Goal: Transaction & Acquisition: Book appointment/travel/reservation

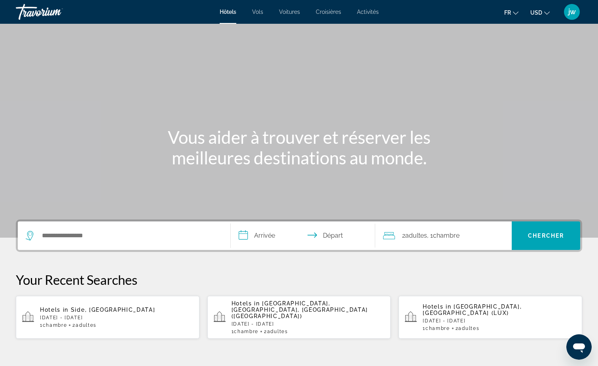
click at [543, 14] on button "USD USD ($) MXN (Mex$) CAD (Can$) GBP (£) EUR (€) AUD (A$) NZD (NZ$) CNY (CN¥)" at bounding box center [540, 12] width 19 height 11
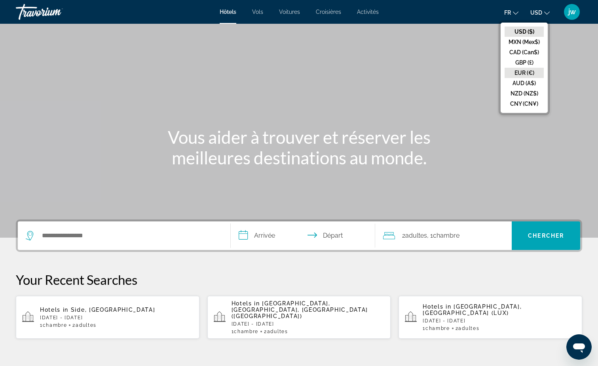
click at [523, 69] on button "EUR (€)" at bounding box center [524, 73] width 39 height 10
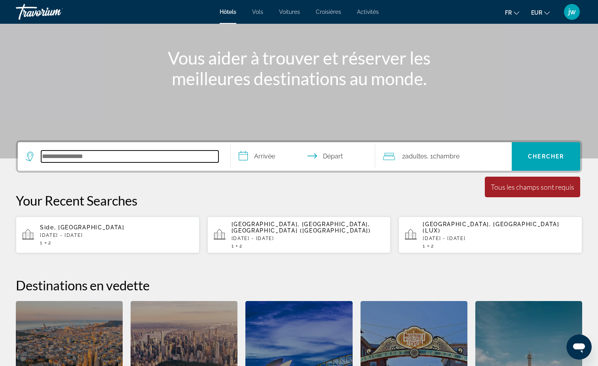
click at [91, 154] on input "Search hotel destination" at bounding box center [129, 156] width 177 height 12
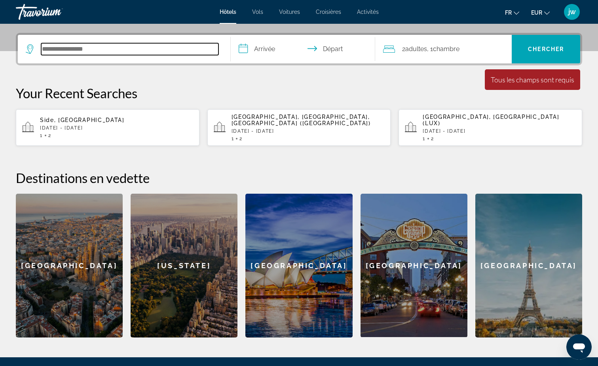
scroll to position [194, 0]
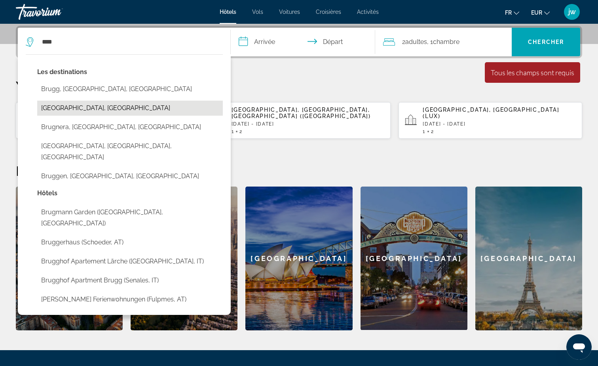
click at [63, 106] on button "[GEOGRAPHIC_DATA], [GEOGRAPHIC_DATA]" at bounding box center [130, 108] width 186 height 15
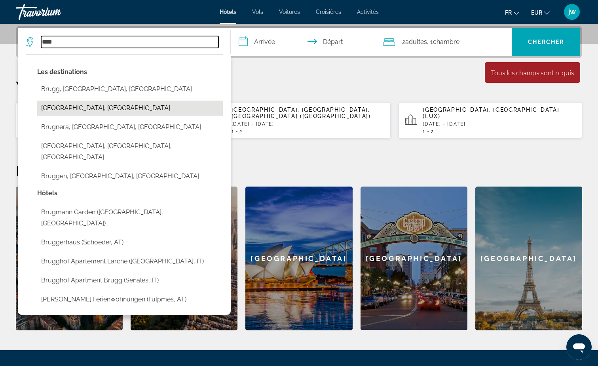
type input "**********"
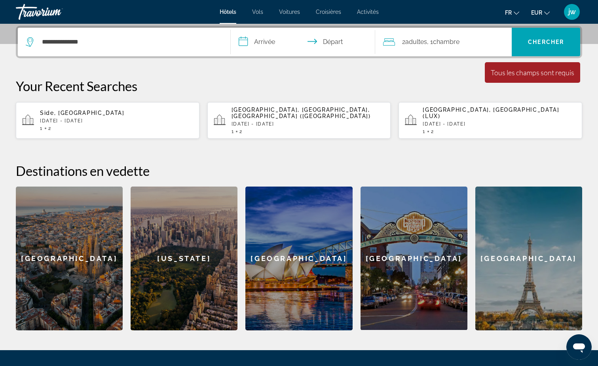
click at [266, 39] on input "**********" at bounding box center [305, 43] width 148 height 31
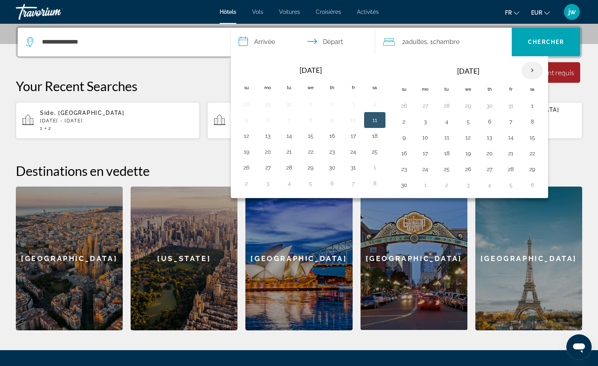
click at [532, 70] on th "Next month" at bounding box center [532, 70] width 21 height 17
click at [531, 135] on button "20" at bounding box center [532, 137] width 13 height 11
click at [406, 154] on button "21" at bounding box center [404, 153] width 13 height 11
type input "**********"
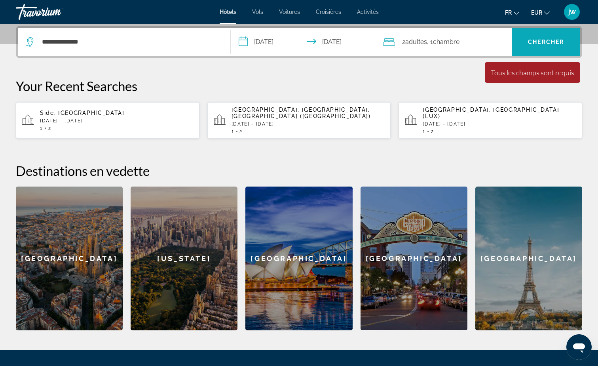
click at [556, 42] on span "Chercher" at bounding box center [546, 42] width 36 height 6
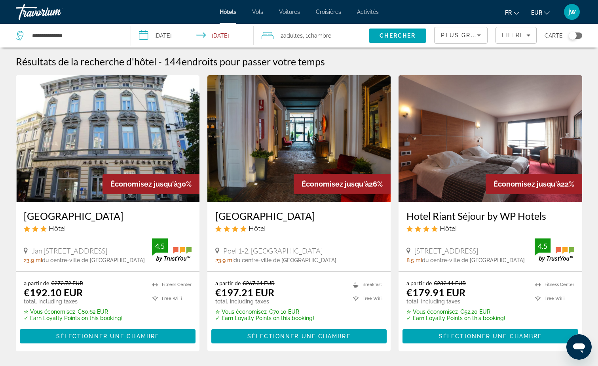
drag, startPoint x: 524, startPoint y: 219, endPoint x: 529, endPoint y: 218, distance: 4.8
click at [524, 219] on h3 "Hotel Riant Séjour by WP Hotels" at bounding box center [491, 216] width 168 height 12
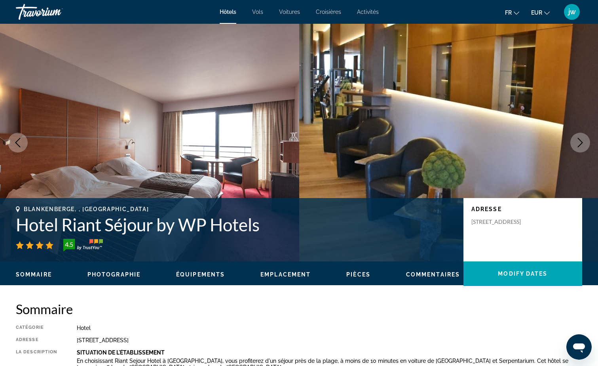
click at [578, 142] on icon "Next image" at bounding box center [581, 143] width 10 height 10
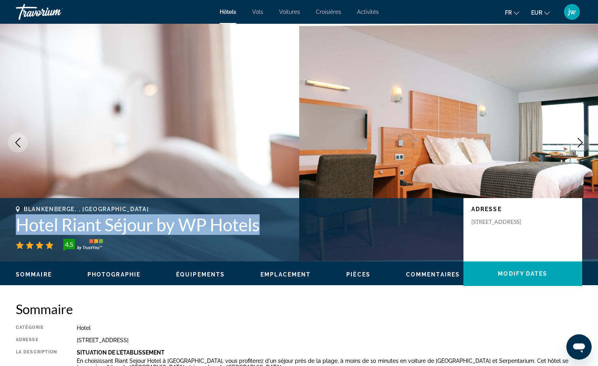
drag, startPoint x: 21, startPoint y: 225, endPoint x: 264, endPoint y: 227, distance: 243.9
click at [264, 227] on h1 "Hotel Riant Séjour by WP Hotels" at bounding box center [236, 224] width 440 height 21
drag, startPoint x: 264, startPoint y: 227, endPoint x: 250, endPoint y: 228, distance: 14.3
copy h1 "Hotel Riant Séjour by WP Hotels"
click at [583, 141] on icon "Next image" at bounding box center [581, 143] width 10 height 10
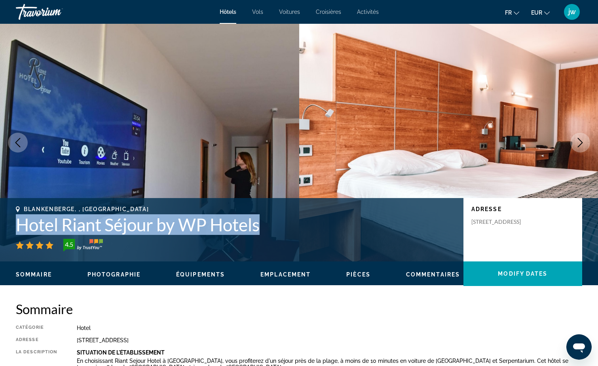
click at [583, 141] on icon "Next image" at bounding box center [581, 143] width 10 height 10
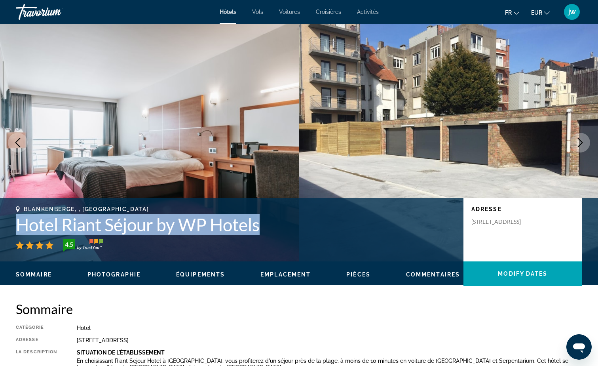
click at [583, 141] on icon "Next image" at bounding box center [581, 143] width 10 height 10
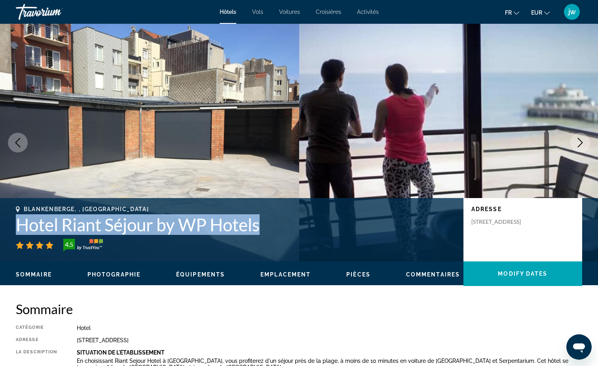
click at [583, 141] on icon "Next image" at bounding box center [581, 143] width 10 height 10
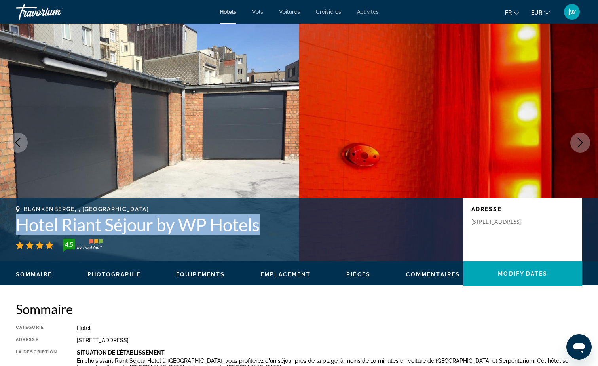
click at [583, 141] on icon "Next image" at bounding box center [581, 143] width 10 height 10
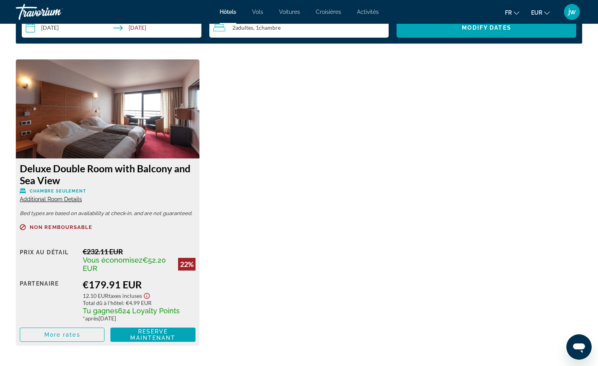
scroll to position [1069, 0]
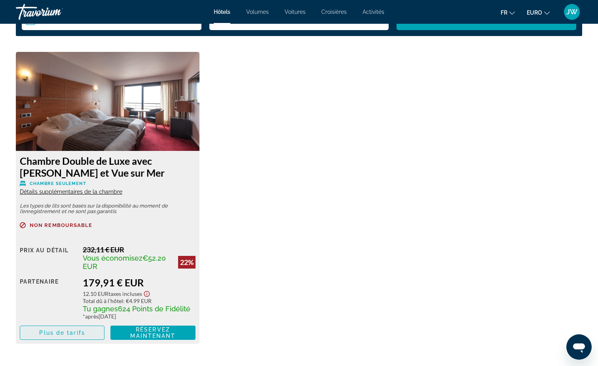
click at [63, 334] on span "Plus de tarifs" at bounding box center [62, 332] width 46 height 6
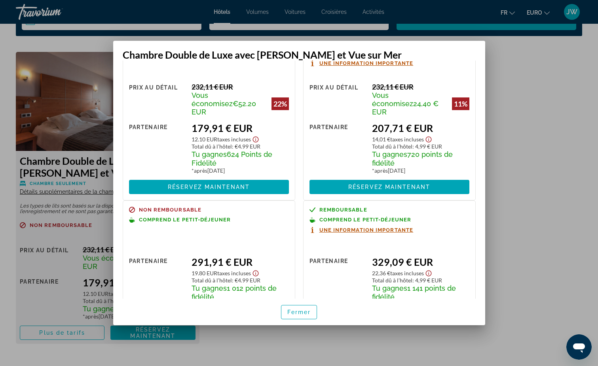
scroll to position [30, 0]
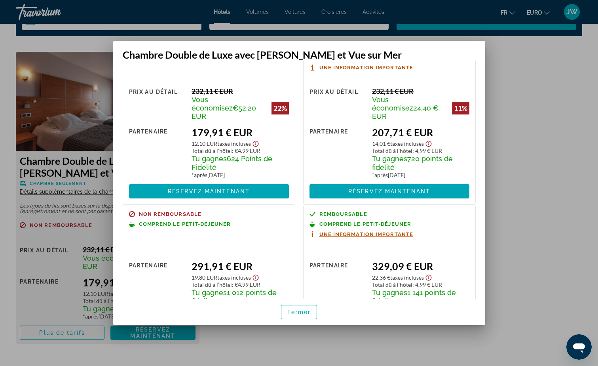
click at [53, 253] on div at bounding box center [299, 183] width 598 height 366
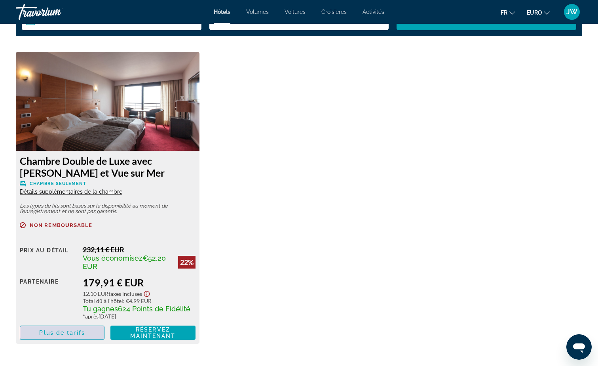
click at [63, 331] on span "Plus de tarifs" at bounding box center [62, 332] width 46 height 6
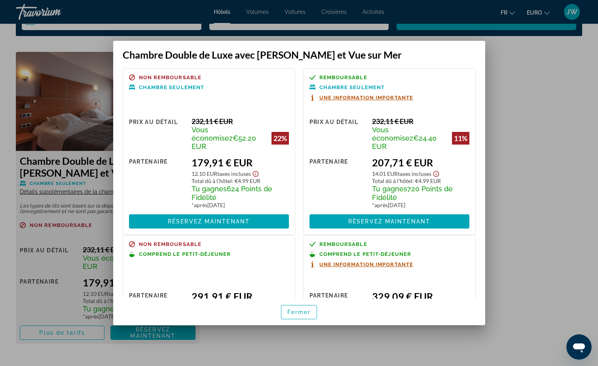
scroll to position [0, 0]
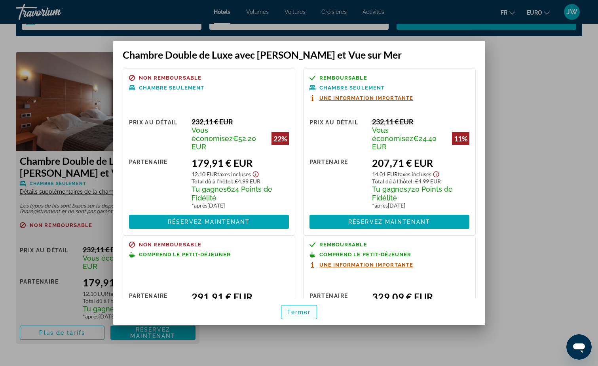
click at [290, 313] on span "Fermer" at bounding box center [299, 312] width 24 height 6
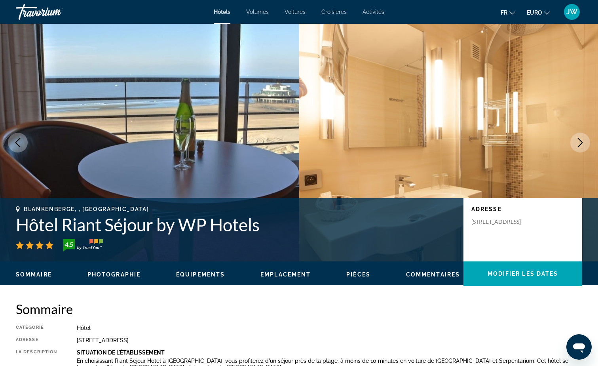
click at [19, 141] on icon "Image précédente" at bounding box center [18, 143] width 10 height 10
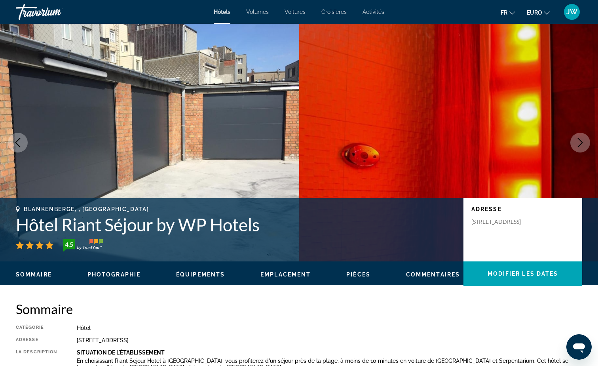
click at [19, 141] on icon "Image précédente" at bounding box center [18, 143] width 10 height 10
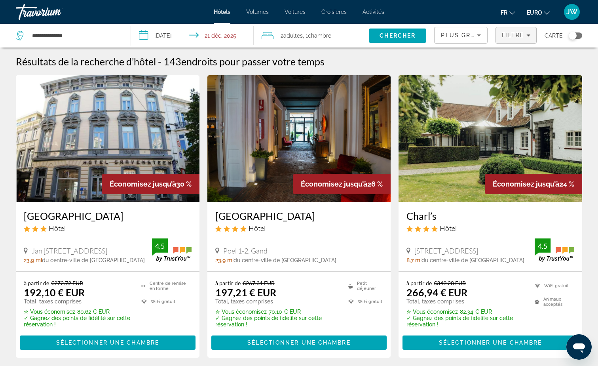
click at [510, 33] on span "Filtre" at bounding box center [513, 35] width 23 height 6
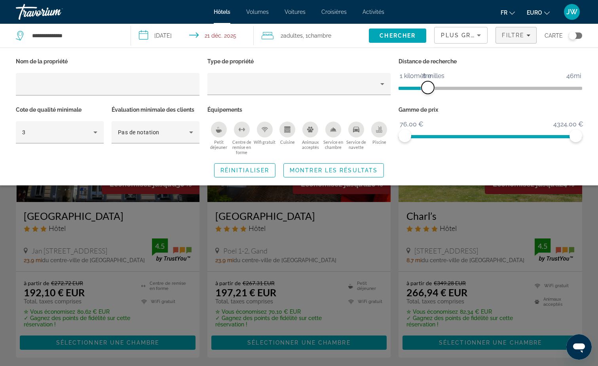
drag, startPoint x: 516, startPoint y: 89, endPoint x: 427, endPoint y: 89, distance: 89.1
click at [427, 89] on span "ngx-slider" at bounding box center [428, 87] width 13 height 13
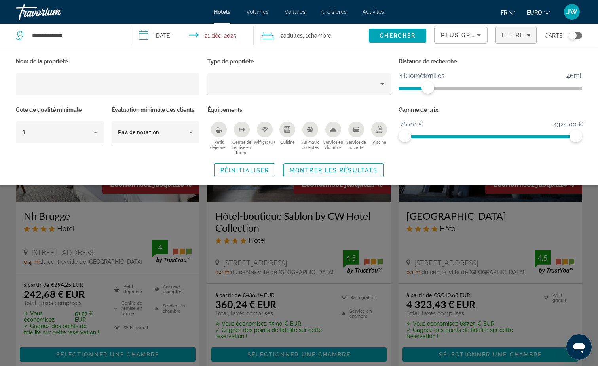
click at [307, 170] on span "Montrer les résultats" at bounding box center [334, 170] width 88 height 6
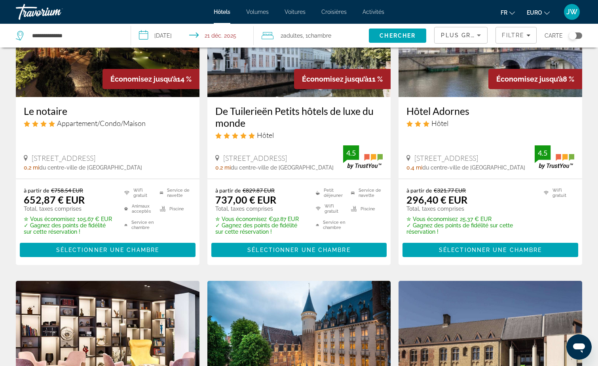
scroll to position [277, 0]
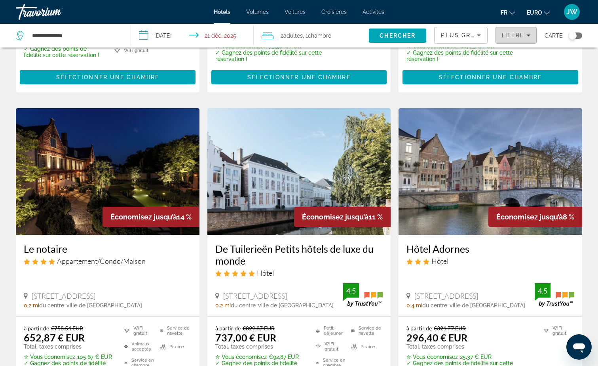
click at [514, 39] on span "Filtres" at bounding box center [516, 35] width 40 height 19
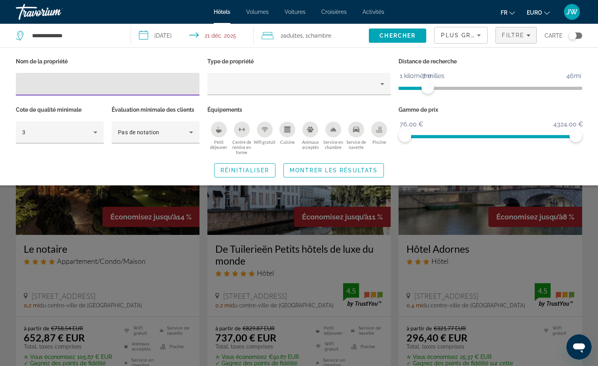
click at [472, 35] on span "Plus grandes économies" at bounding box center [488, 35] width 95 height 6
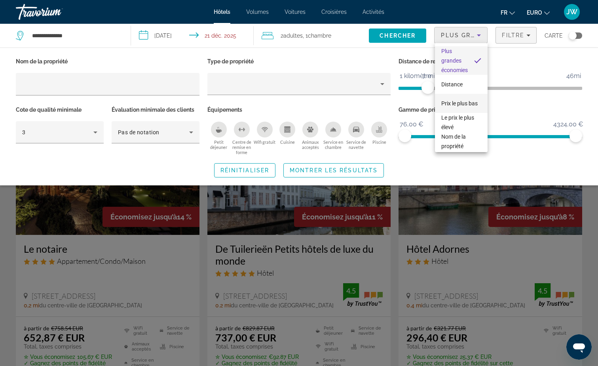
click at [451, 103] on span "Prix le plus bas" at bounding box center [459, 104] width 36 height 10
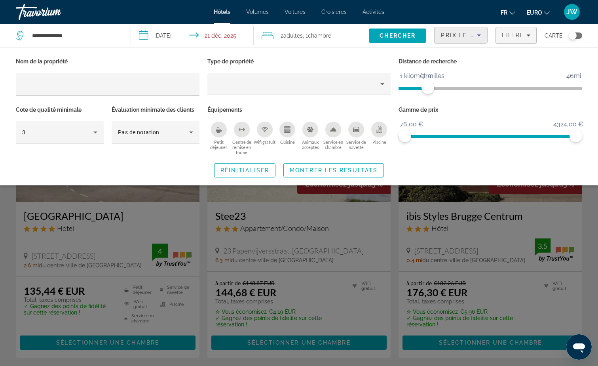
click at [354, 271] on div "Widget de recherche" at bounding box center [299, 242] width 598 height 247
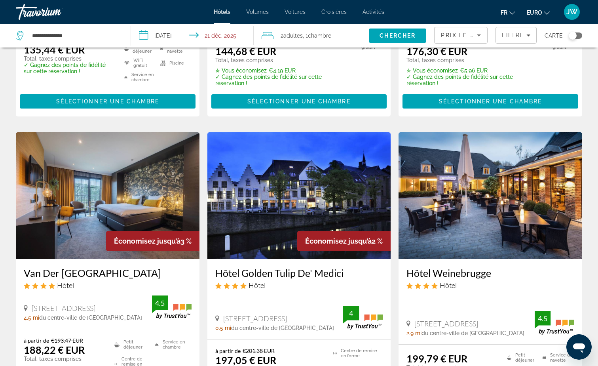
scroll to position [277, 0]
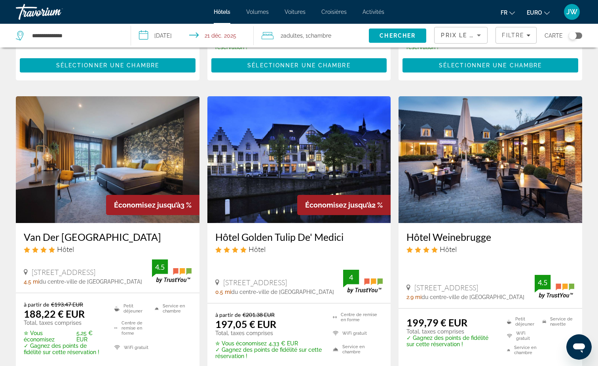
click at [217, 236] on h3 "Hôtel Golden Tulip De' Medici" at bounding box center [299, 237] width 168 height 12
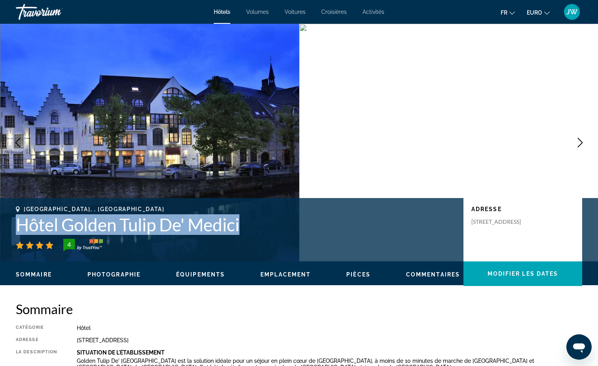
drag, startPoint x: 19, startPoint y: 223, endPoint x: 243, endPoint y: 223, distance: 224.5
click at [243, 223] on h1 "Hôtel Golden Tulip De' Medici" at bounding box center [236, 224] width 440 height 21
drag, startPoint x: 243, startPoint y: 223, endPoint x: 234, endPoint y: 224, distance: 8.8
copy h1 "Hôtel Golden Tulip De' Medici"
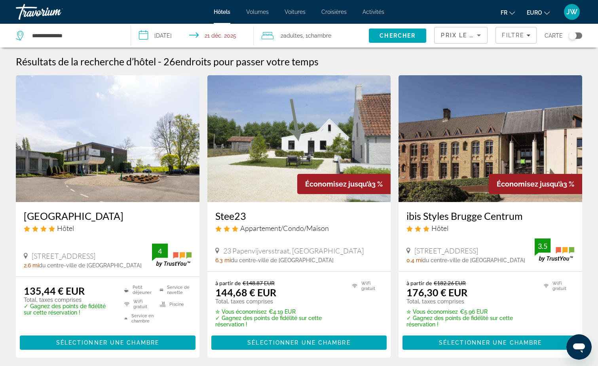
click at [449, 40] on div "Prix le plus bas" at bounding box center [461, 38] width 40 height 22
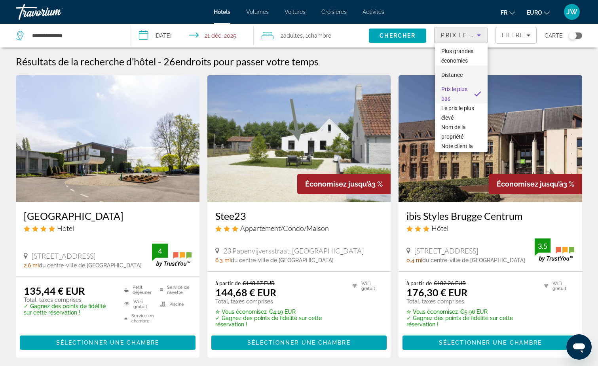
click at [455, 74] on span "Distance" at bounding box center [451, 75] width 21 height 6
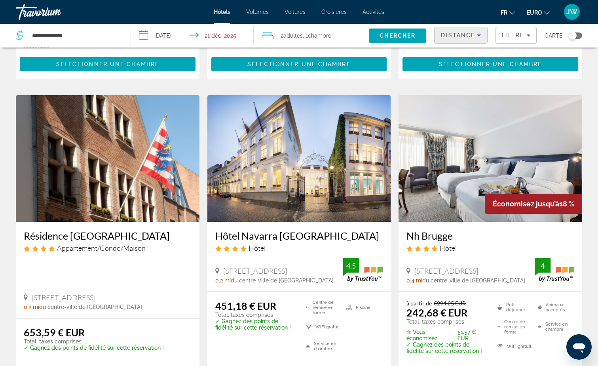
scroll to position [1067, 0]
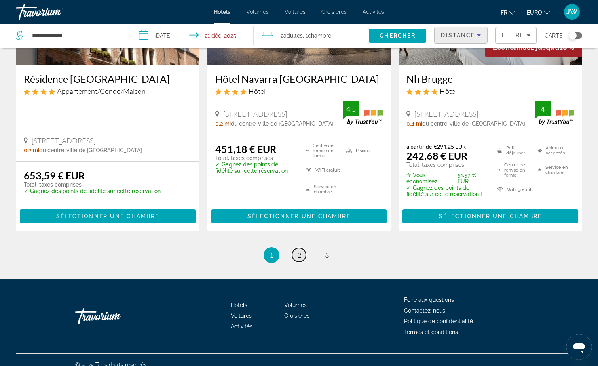
click at [297, 248] on link "page 2" at bounding box center [299, 255] width 14 height 14
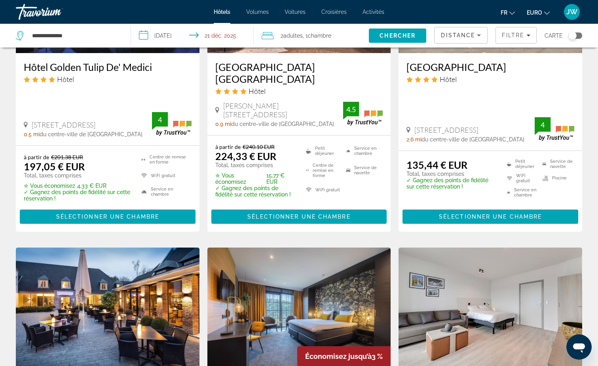
scroll to position [950, 0]
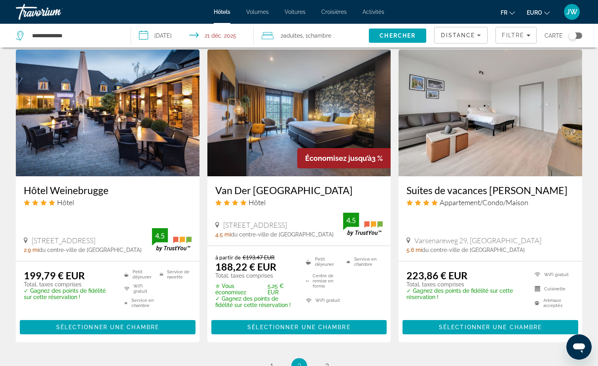
click at [283, 120] on img "Contenu principal" at bounding box center [299, 112] width 184 height 127
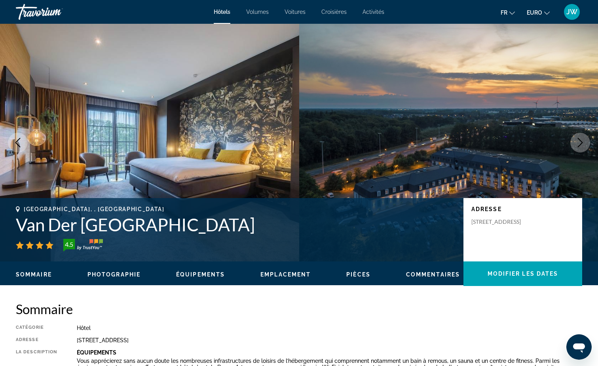
click at [581, 146] on icon "Image suivante" at bounding box center [581, 143] width 10 height 10
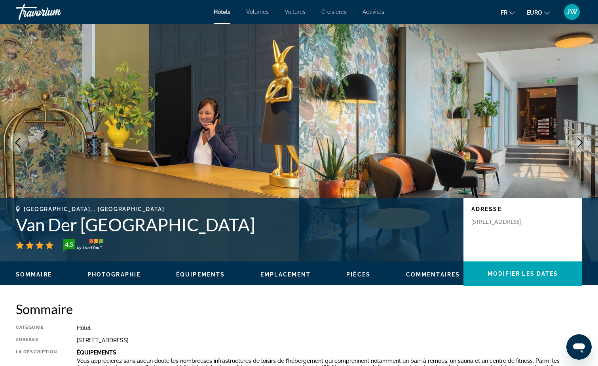
click at [578, 143] on icon "Image suivante" at bounding box center [581, 143] width 10 height 10
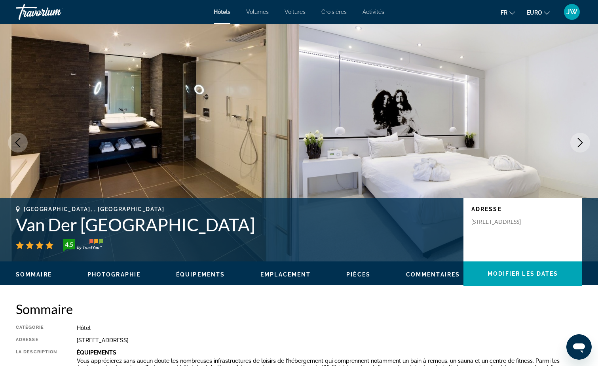
click at [578, 143] on icon "Image suivante" at bounding box center [581, 143] width 10 height 10
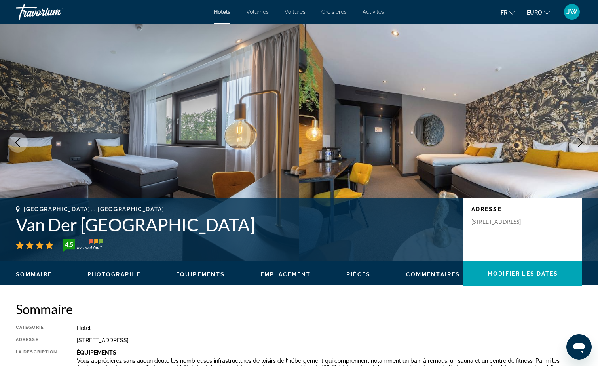
click at [578, 143] on icon "Image suivante" at bounding box center [581, 143] width 10 height 10
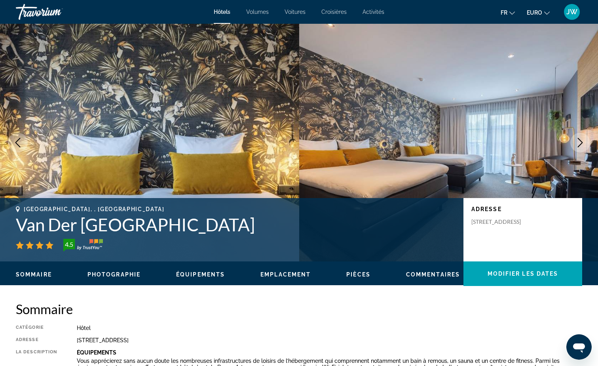
click at [578, 143] on icon "Image suivante" at bounding box center [581, 143] width 10 height 10
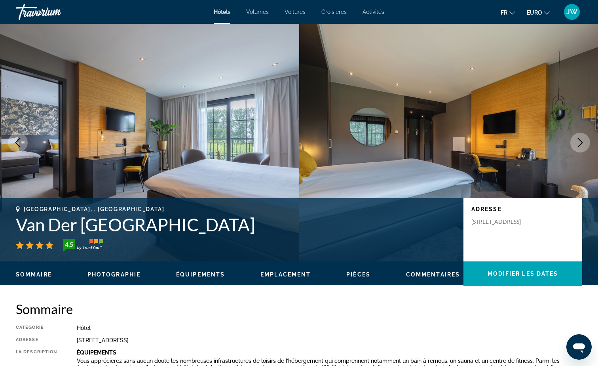
click at [578, 143] on icon "Image suivante" at bounding box center [581, 143] width 10 height 10
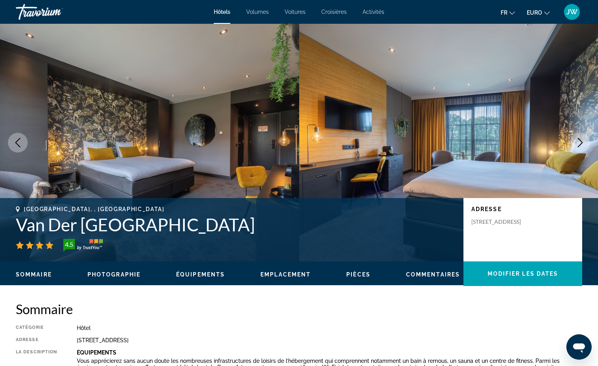
drag, startPoint x: 19, startPoint y: 223, endPoint x: 303, endPoint y: 230, distance: 284.3
click at [303, 230] on h1 "Van Der [GEOGRAPHIC_DATA]" at bounding box center [236, 224] width 440 height 21
drag, startPoint x: 303, startPoint y: 230, endPoint x: 285, endPoint y: 226, distance: 18.6
copy h1 "Van Der [GEOGRAPHIC_DATA]"
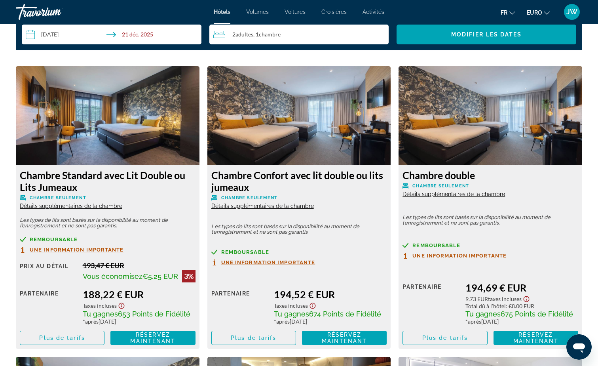
scroll to position [1069, 0]
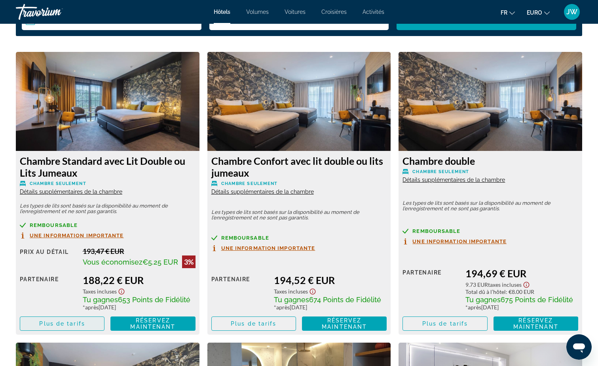
click at [88, 321] on span "Contenu principal" at bounding box center [62, 323] width 84 height 19
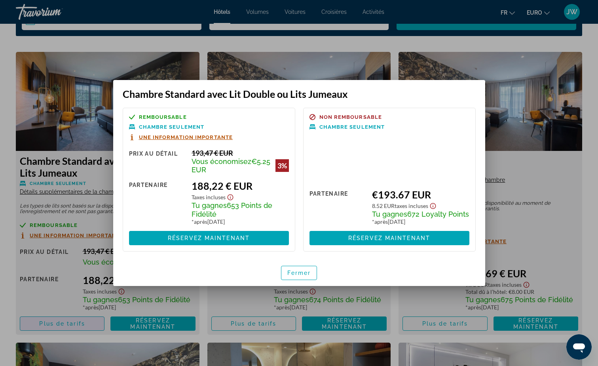
scroll to position [0, 0]
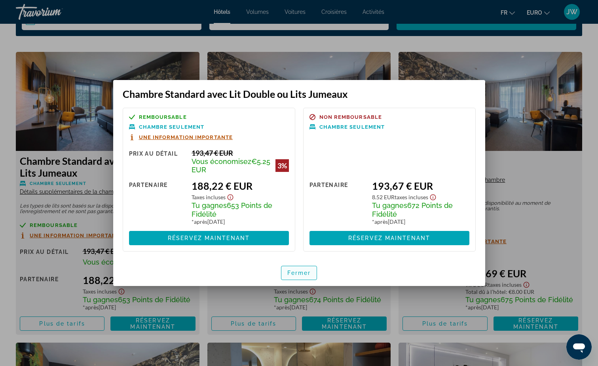
click at [299, 277] on span "button" at bounding box center [299, 272] width 36 height 19
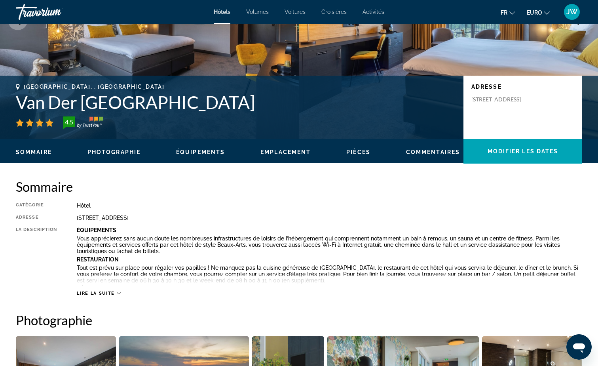
scroll to position [119, 0]
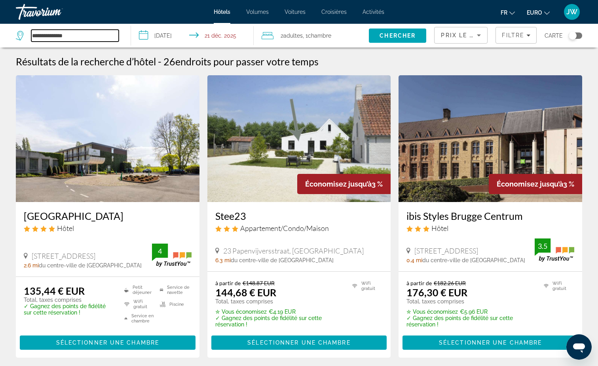
click at [40, 36] on input "**********" at bounding box center [74, 36] width 87 height 12
drag, startPoint x: 91, startPoint y: 37, endPoint x: -33, endPoint y: 32, distance: 124.0
click at [0, 32] on html "**********" at bounding box center [299, 183] width 598 height 366
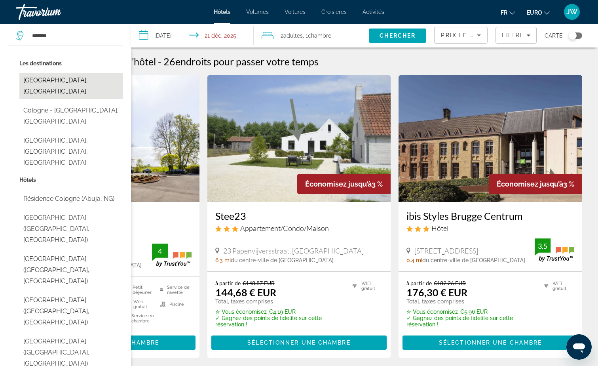
click at [61, 78] on button "[GEOGRAPHIC_DATA], [GEOGRAPHIC_DATA]" at bounding box center [71, 86] width 104 height 26
type input "**********"
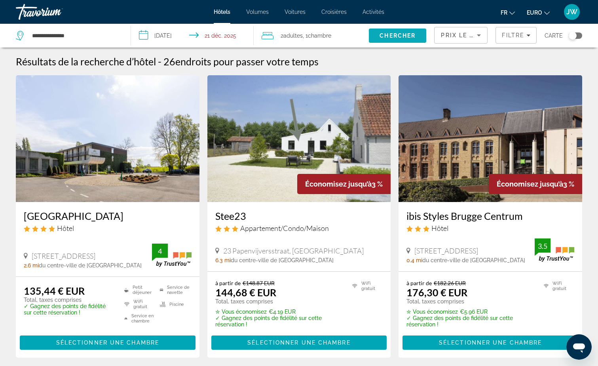
click at [399, 37] on span "Chercher" at bounding box center [398, 35] width 36 height 6
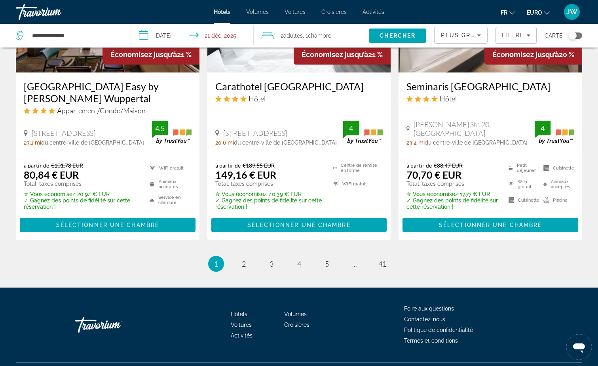
scroll to position [1088, 0]
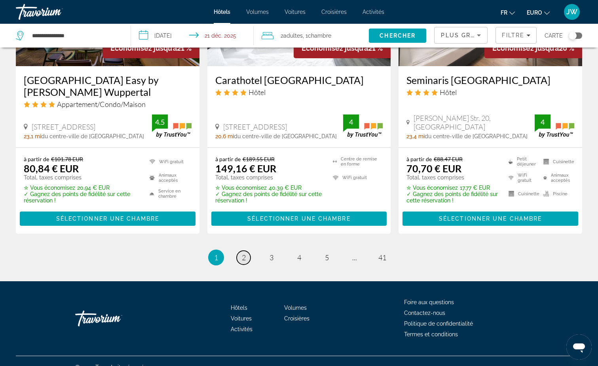
click at [241, 251] on link "page 2" at bounding box center [244, 258] width 14 height 14
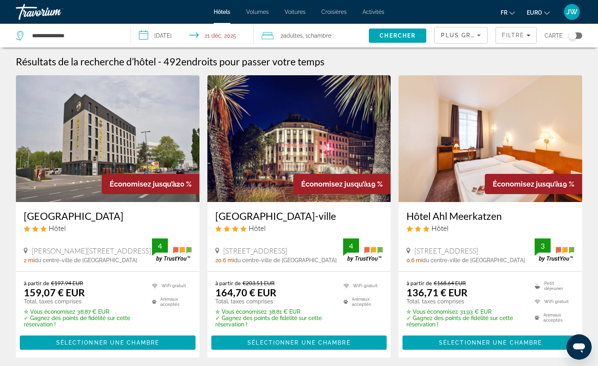
click at [410, 219] on h3 "Hôtel Ahl Meerkatzen" at bounding box center [491, 216] width 168 height 12
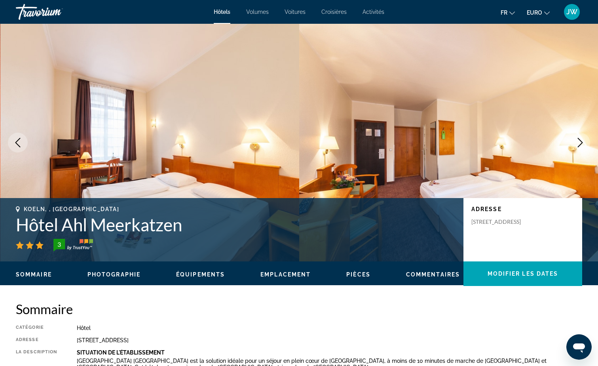
click at [575, 141] on button "Image suivante" at bounding box center [580, 143] width 20 height 20
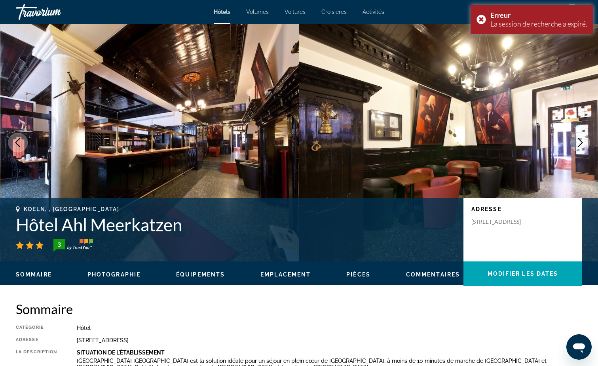
click at [578, 141] on icon "Image suivante" at bounding box center [581, 143] width 10 height 10
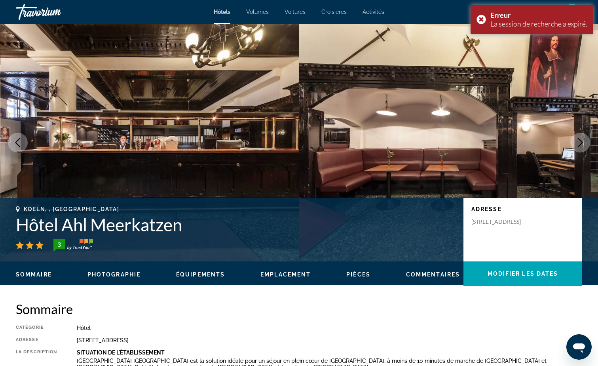
click at [578, 141] on icon "Image suivante" at bounding box center [581, 143] width 10 height 10
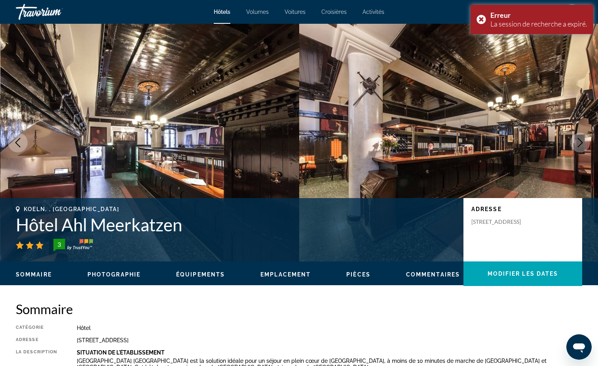
click at [578, 141] on icon "Image suivante" at bounding box center [581, 143] width 10 height 10
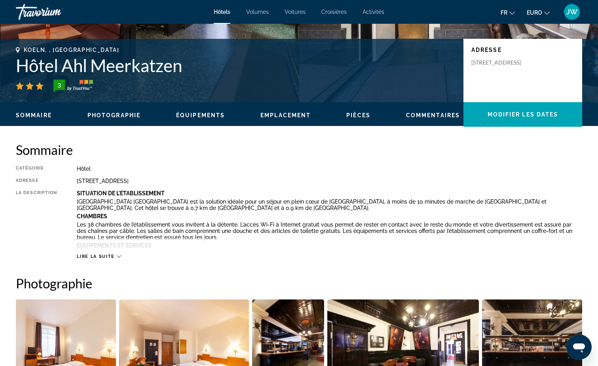
scroll to position [158, 0]
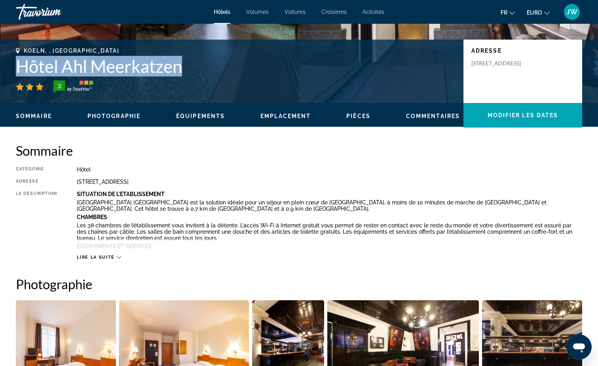
drag, startPoint x: 17, startPoint y: 68, endPoint x: 182, endPoint y: 72, distance: 165.2
click at [182, 72] on h1 "Hôtel Ahl Meerkatzen" at bounding box center [236, 66] width 440 height 21
copy h1 "Hôtel Ahl Meerkatzen"
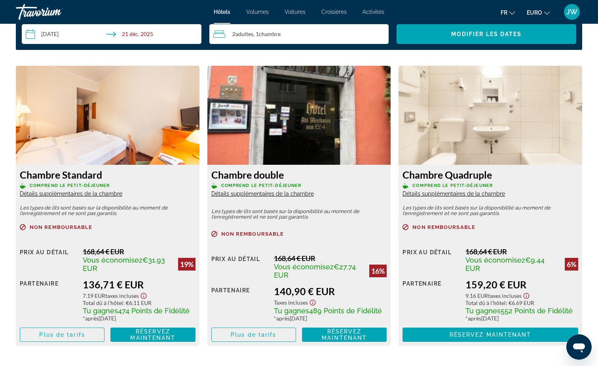
scroll to position [1069, 0]
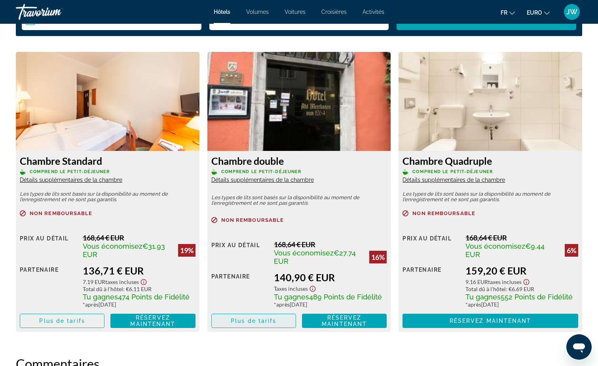
click at [254, 322] on span "Plus de tarifs" at bounding box center [254, 321] width 46 height 6
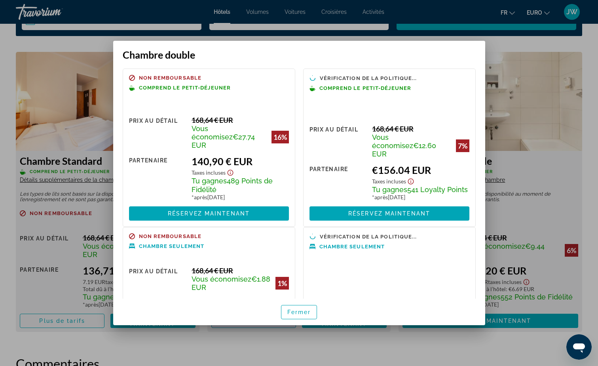
scroll to position [0, 0]
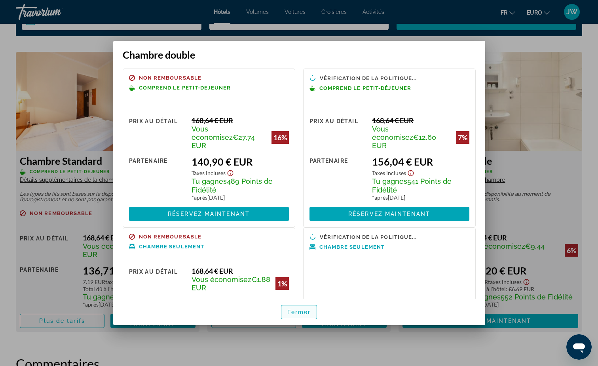
click at [296, 314] on span "Fermer" at bounding box center [299, 312] width 24 height 6
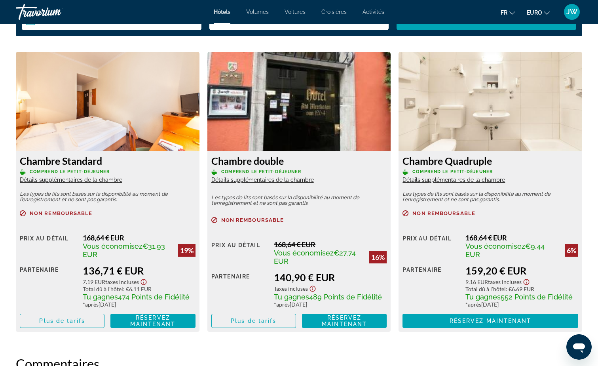
scroll to position [1069, 0]
click at [280, 319] on span "Contenu principal" at bounding box center [254, 320] width 84 height 19
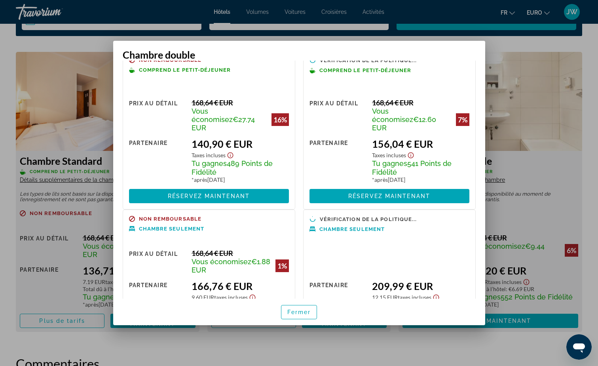
scroll to position [0, 0]
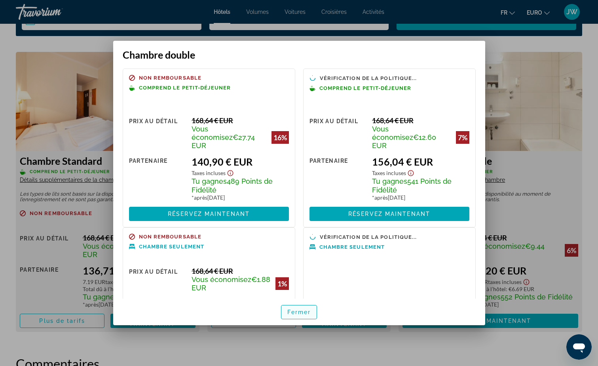
click at [299, 311] on span "Fermer" at bounding box center [299, 312] width 24 height 6
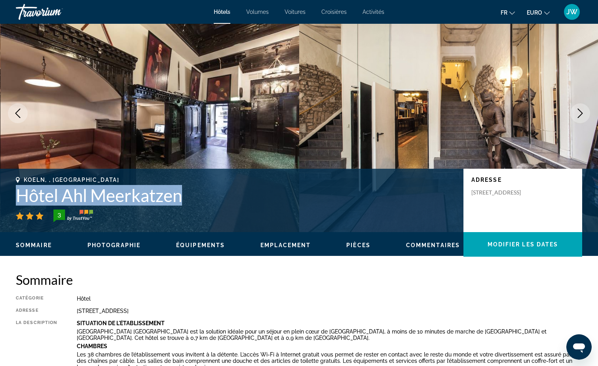
scroll to position [79, 0]
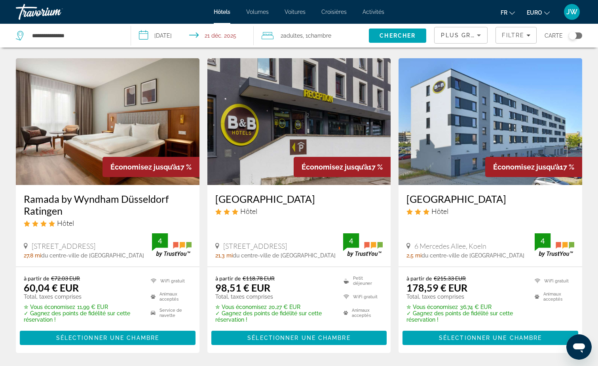
scroll to position [1081, 0]
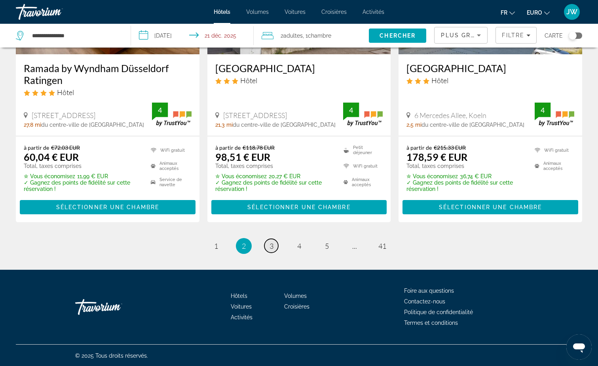
click at [272, 245] on span "3" at bounding box center [272, 245] width 4 height 9
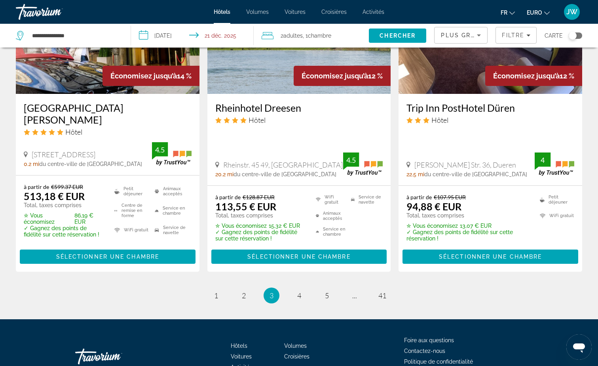
scroll to position [1074, 0]
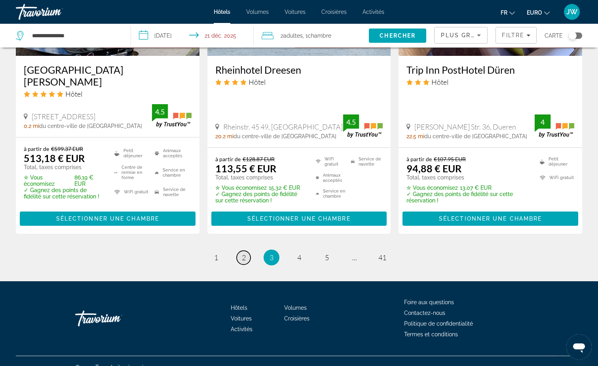
click at [247, 251] on link "page 2" at bounding box center [244, 258] width 14 height 14
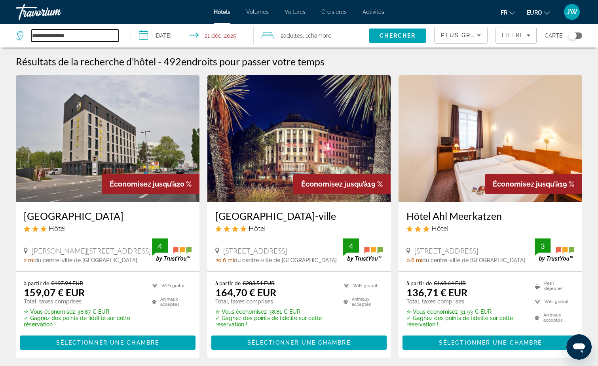
click at [65, 32] on input "**********" at bounding box center [74, 36] width 87 height 12
drag, startPoint x: 82, startPoint y: 36, endPoint x: -160, endPoint y: 27, distance: 242.1
click at [0, 27] on html "**********" at bounding box center [299, 183] width 598 height 366
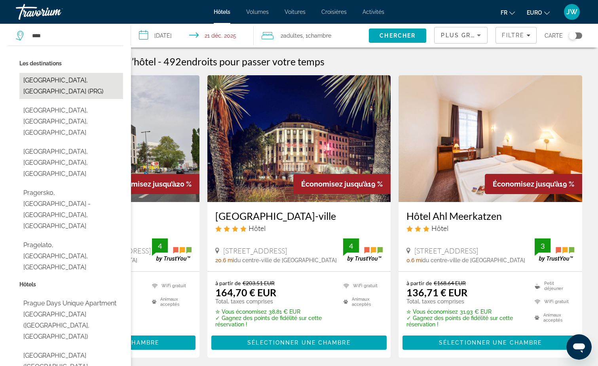
click at [70, 85] on button "[GEOGRAPHIC_DATA], [GEOGRAPHIC_DATA] (PRG)" at bounding box center [71, 86] width 104 height 26
type input "**********"
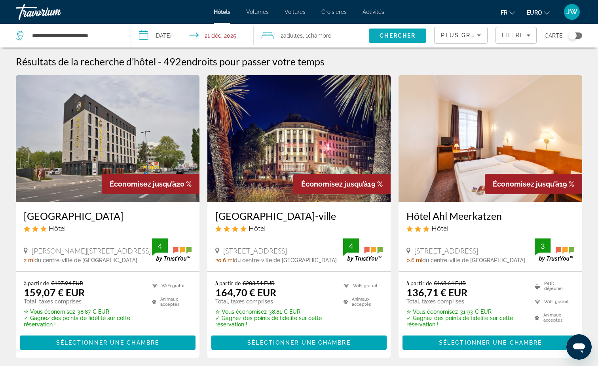
click at [403, 34] on span "Chercher" at bounding box center [398, 35] width 36 height 6
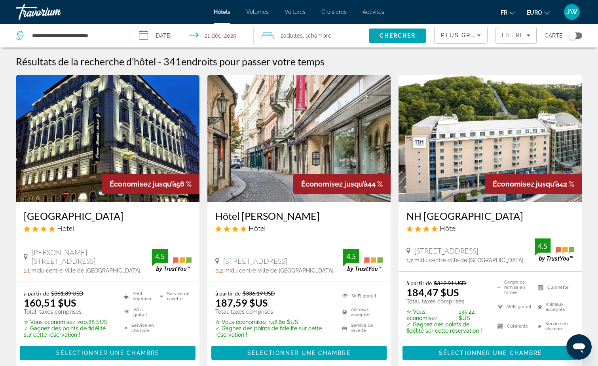
click at [540, 10] on span "EURO" at bounding box center [534, 13] width 15 height 6
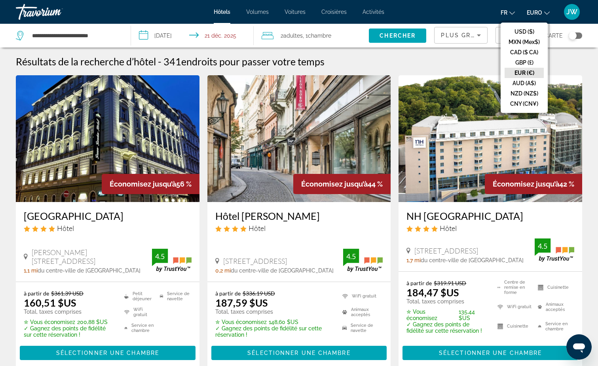
click at [523, 72] on button "EUR (€)" at bounding box center [524, 73] width 39 height 10
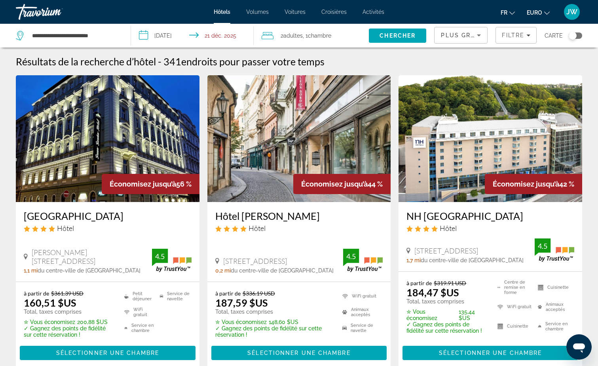
drag, startPoint x: 132, startPoint y: 229, endPoint x: 92, endPoint y: 247, distance: 44.1
click at [92, 247] on div "[GEOGRAPHIC_DATA] Hôtel Fügnerovo Námestí 1865 4, [GEOGRAPHIC_DATA] 1,1 mi du c…" at bounding box center [108, 242] width 184 height 80
click at [542, 15] on span "EURO" at bounding box center [534, 13] width 15 height 6
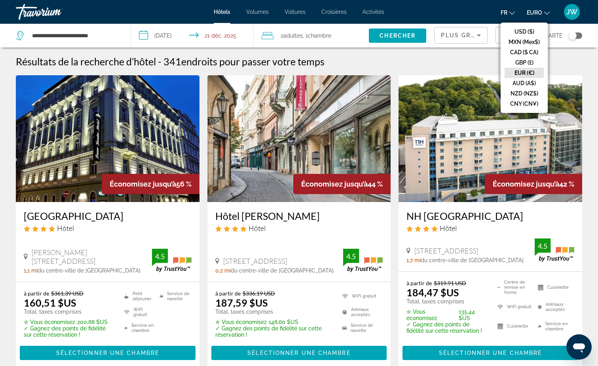
click at [519, 69] on button "EUR (€)" at bounding box center [524, 73] width 39 height 10
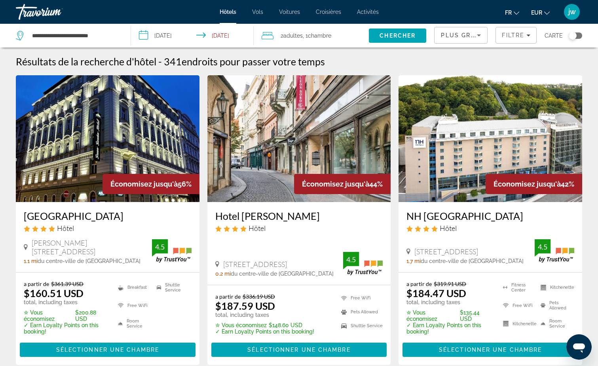
click at [537, 13] on span "EUR" at bounding box center [536, 13] width 11 height 6
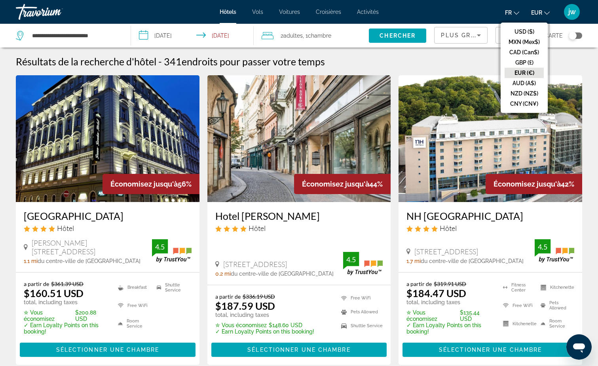
click at [520, 71] on button "EUR (€)" at bounding box center [524, 73] width 39 height 10
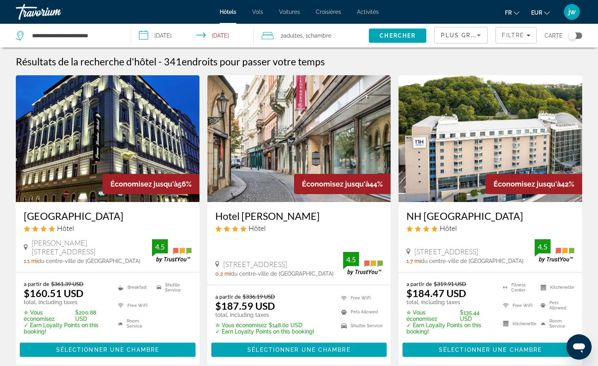
click at [554, 62] on div "Résultats de la recherche d'hôtel - 341 endroits pour passer votre temps" at bounding box center [299, 61] width 567 height 12
click at [537, 10] on span "EUR" at bounding box center [536, 13] width 11 height 6
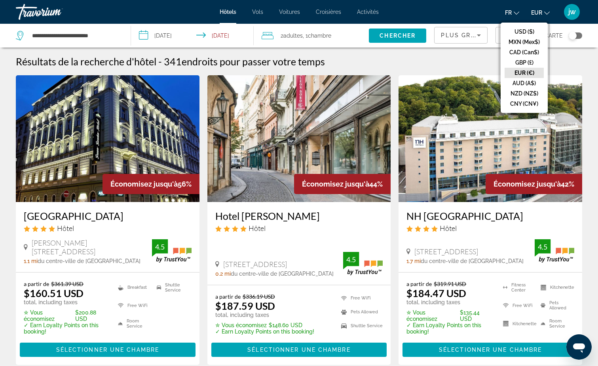
click at [522, 49] on button "CAD (Can$)" at bounding box center [524, 52] width 39 height 10
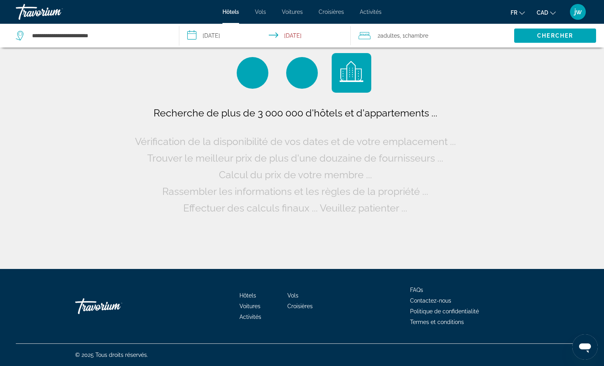
click at [548, 8] on button "CAD USD ($) MXN (Mex$) CAD (Can$) GBP (£) EUR (€) AUD (A$) NZD (NZ$) CNY (CN¥)" at bounding box center [546, 12] width 19 height 11
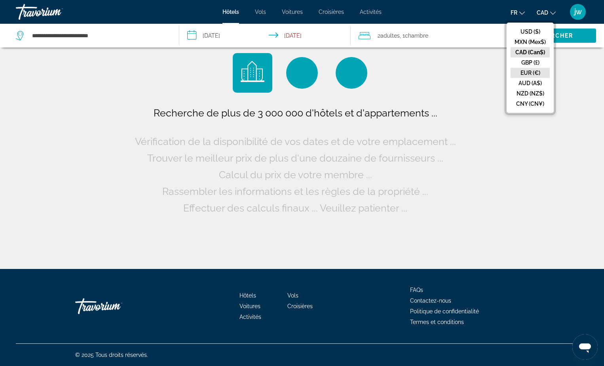
click at [529, 72] on button "EUR (€)" at bounding box center [530, 73] width 39 height 10
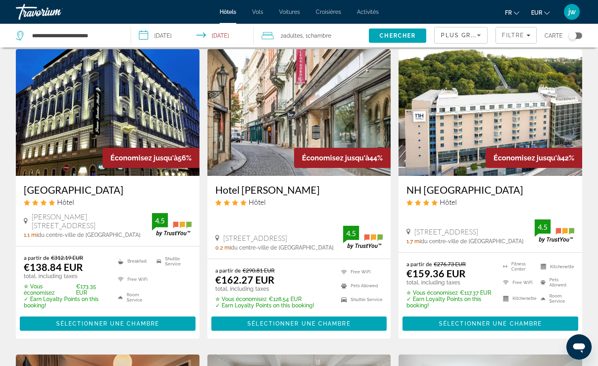
scroll to position [40, 0]
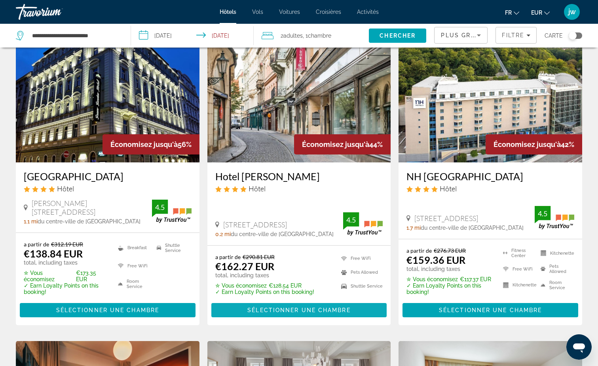
click at [263, 310] on span "Sélectionner une chambre" at bounding box center [298, 310] width 103 height 6
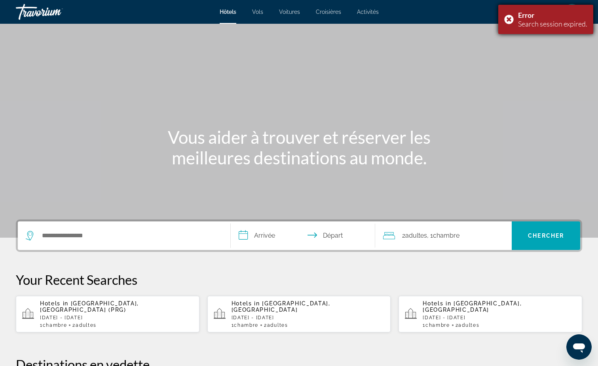
click at [512, 20] on div "Error Search session expired." at bounding box center [545, 19] width 95 height 29
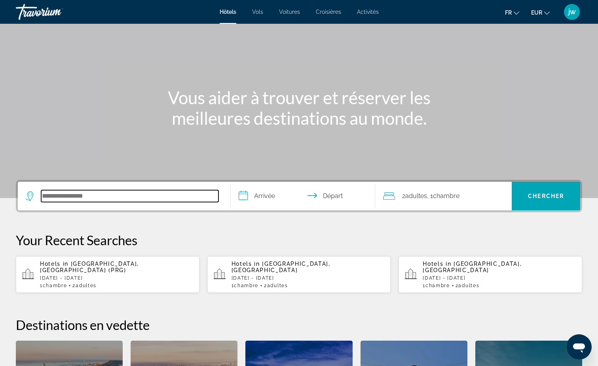
click at [95, 197] on input "Search hotel destination" at bounding box center [129, 196] width 177 height 12
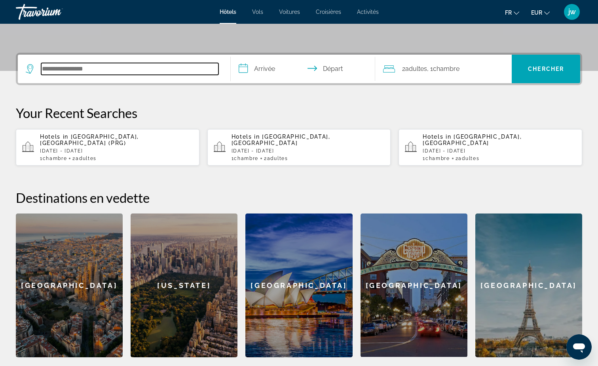
scroll to position [194, 0]
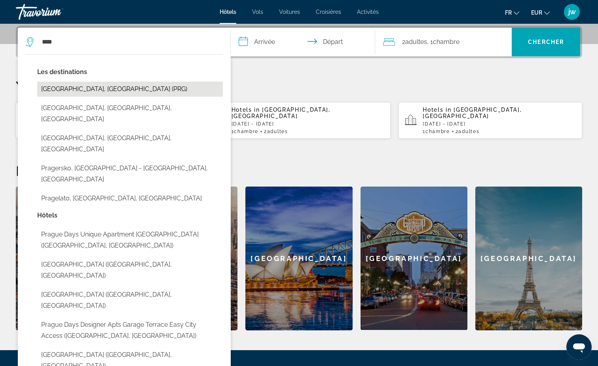
click at [94, 90] on button "[GEOGRAPHIC_DATA], [GEOGRAPHIC_DATA] (PRG)" at bounding box center [130, 89] width 186 height 15
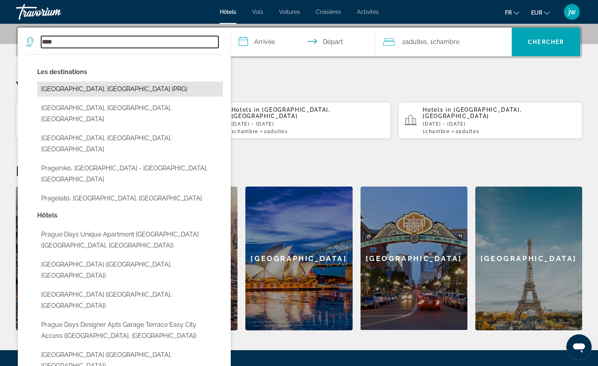
type input "**********"
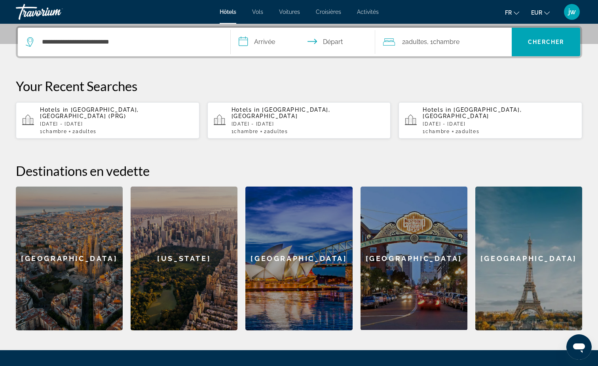
click at [267, 46] on input "**********" at bounding box center [305, 43] width 148 height 31
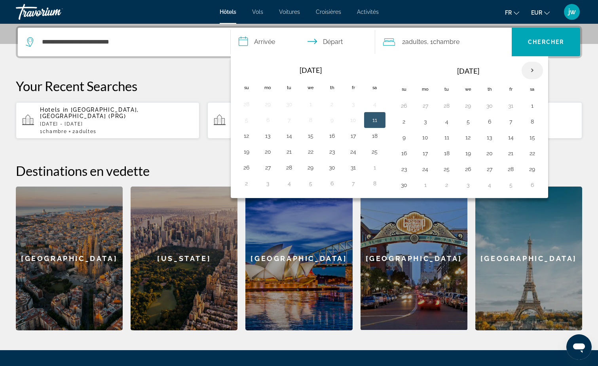
click at [533, 67] on th "Next month" at bounding box center [532, 70] width 21 height 17
click at [533, 137] on button "20" at bounding box center [532, 137] width 13 height 11
click at [402, 151] on button "21" at bounding box center [404, 153] width 13 height 11
type input "**********"
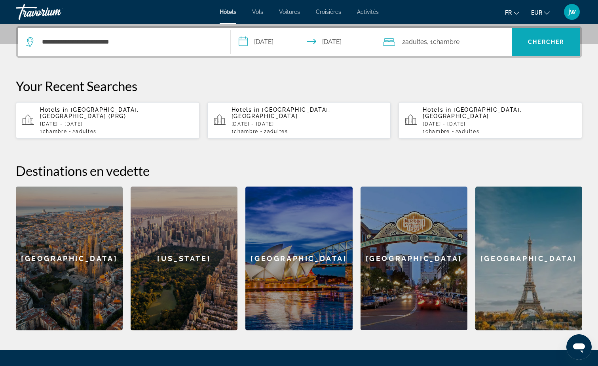
click at [538, 38] on span "Search" at bounding box center [546, 41] width 68 height 19
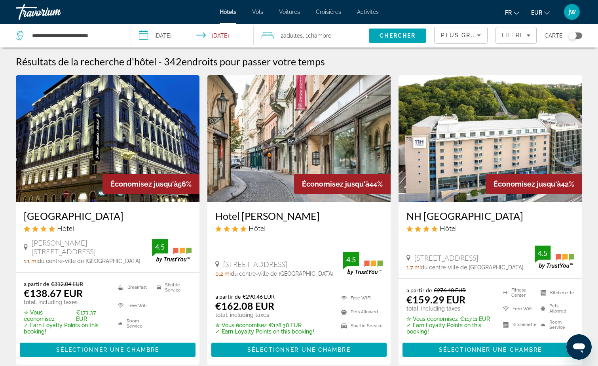
click at [277, 151] on img "Main content" at bounding box center [299, 138] width 184 height 127
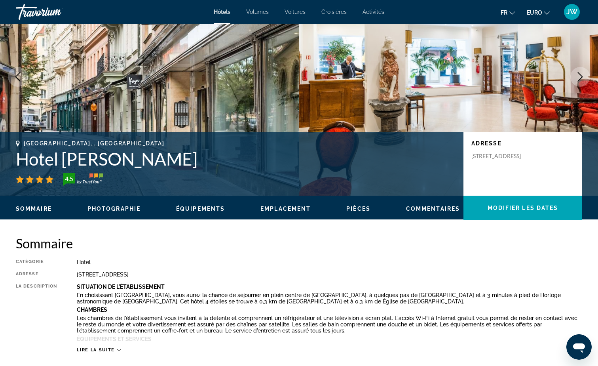
scroll to position [62, 0]
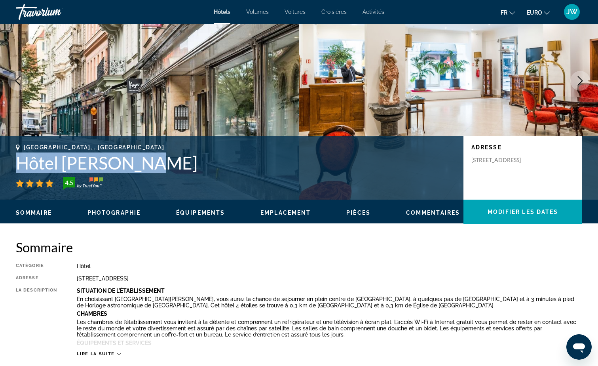
drag, startPoint x: 17, startPoint y: 162, endPoint x: 149, endPoint y: 166, distance: 132.7
click at [149, 166] on h1 "Hôtel [PERSON_NAME]" at bounding box center [236, 162] width 440 height 21
drag, startPoint x: 149, startPoint y: 166, endPoint x: 144, endPoint y: 165, distance: 5.6
copy h1 "Hôtel [PERSON_NAME]"
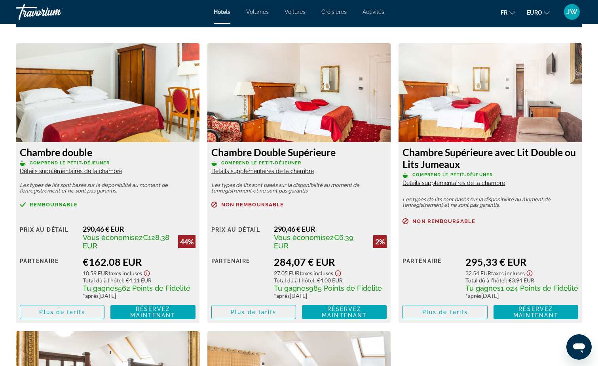
scroll to position [1091, 0]
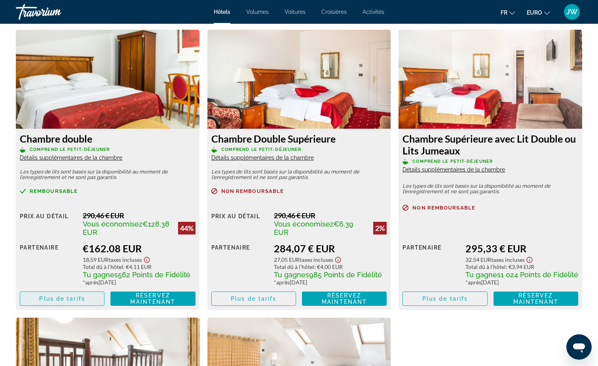
click at [81, 302] on span "Plus de tarifs" at bounding box center [62, 298] width 46 height 6
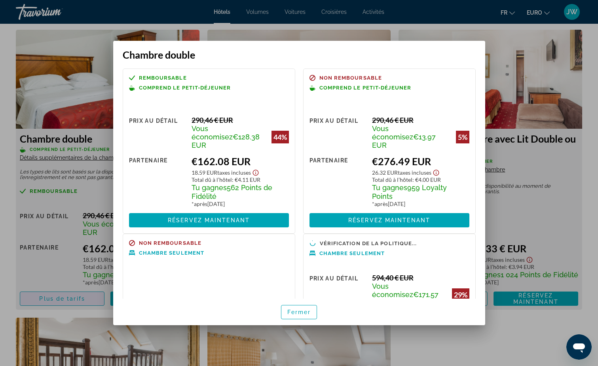
scroll to position [0, 0]
